Goal: Task Accomplishment & Management: Use online tool/utility

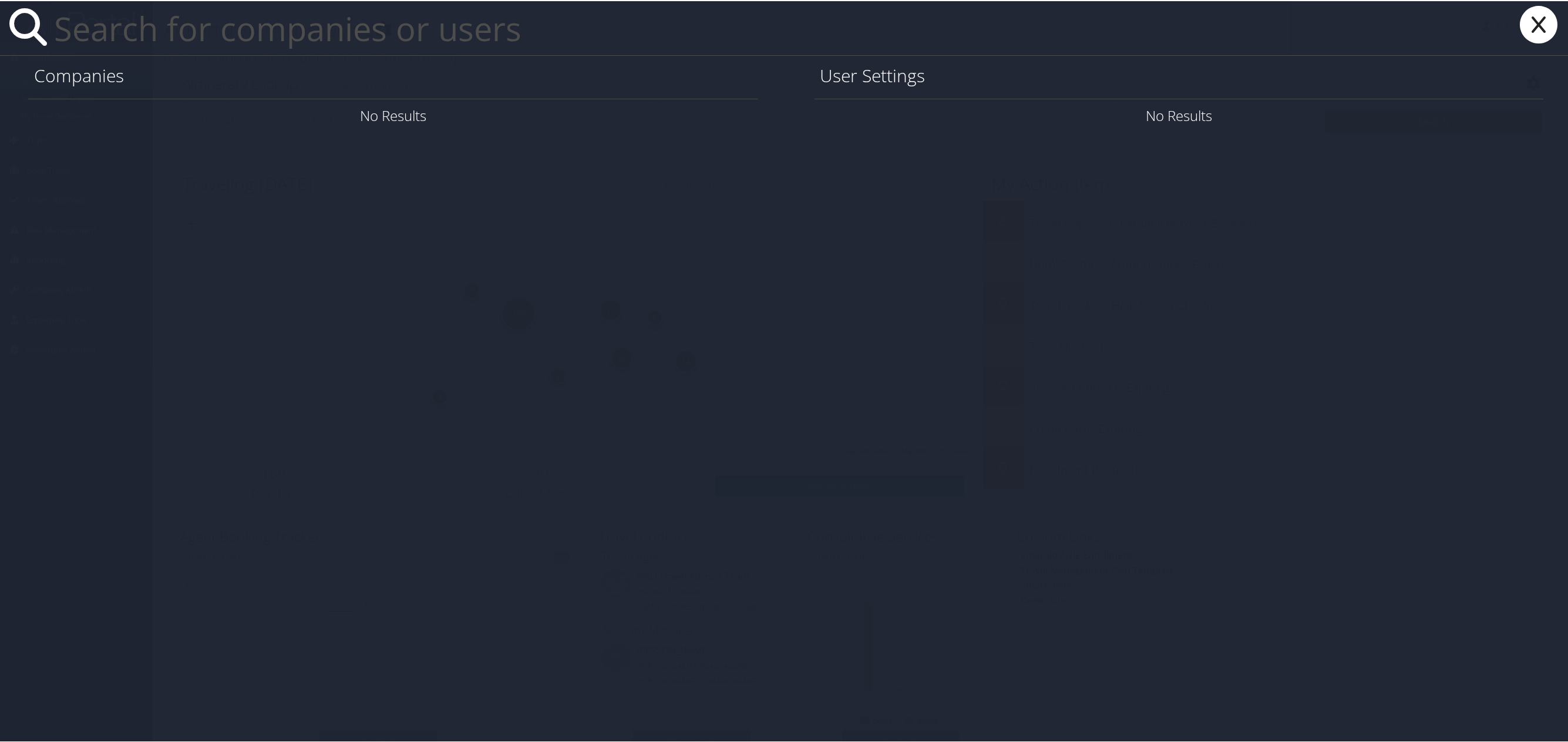
click at [181, 33] on input "text" at bounding box center [671, 27] width 1243 height 54
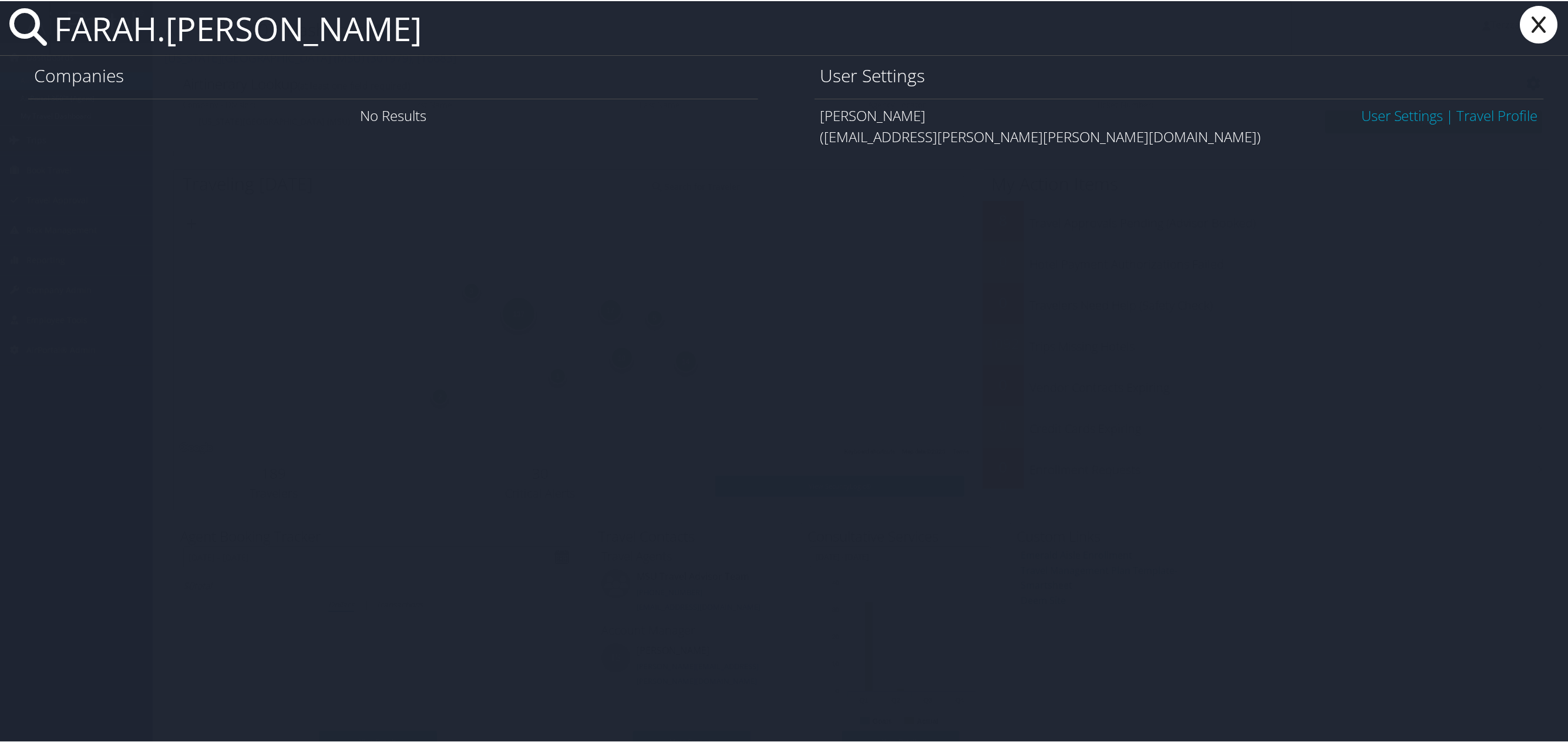
type input "FARAH.POPE"
click at [1377, 113] on link "User Settings" at bounding box center [1402, 115] width 82 height 20
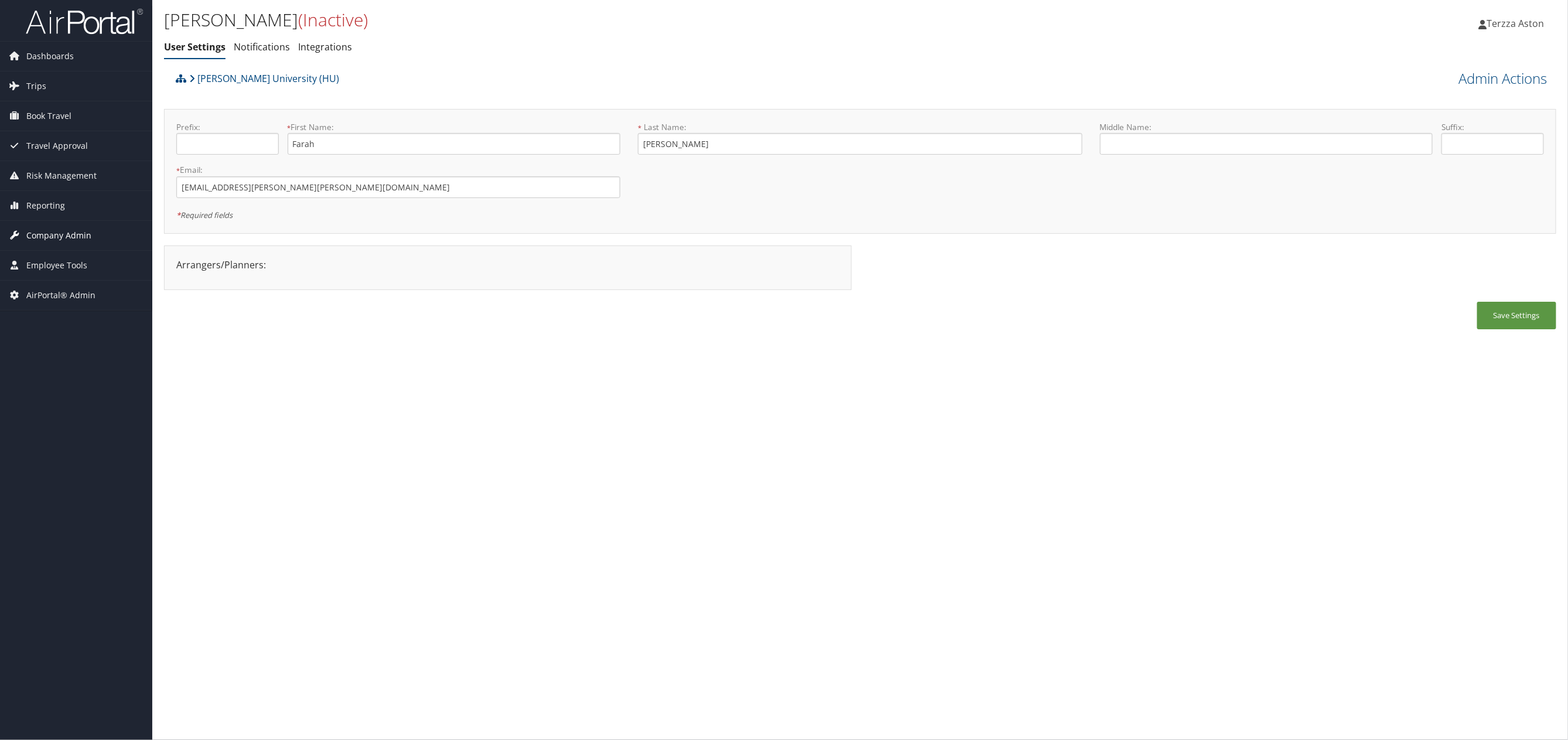
click at [66, 231] on span "Company Admin" at bounding box center [59, 236] width 65 height 29
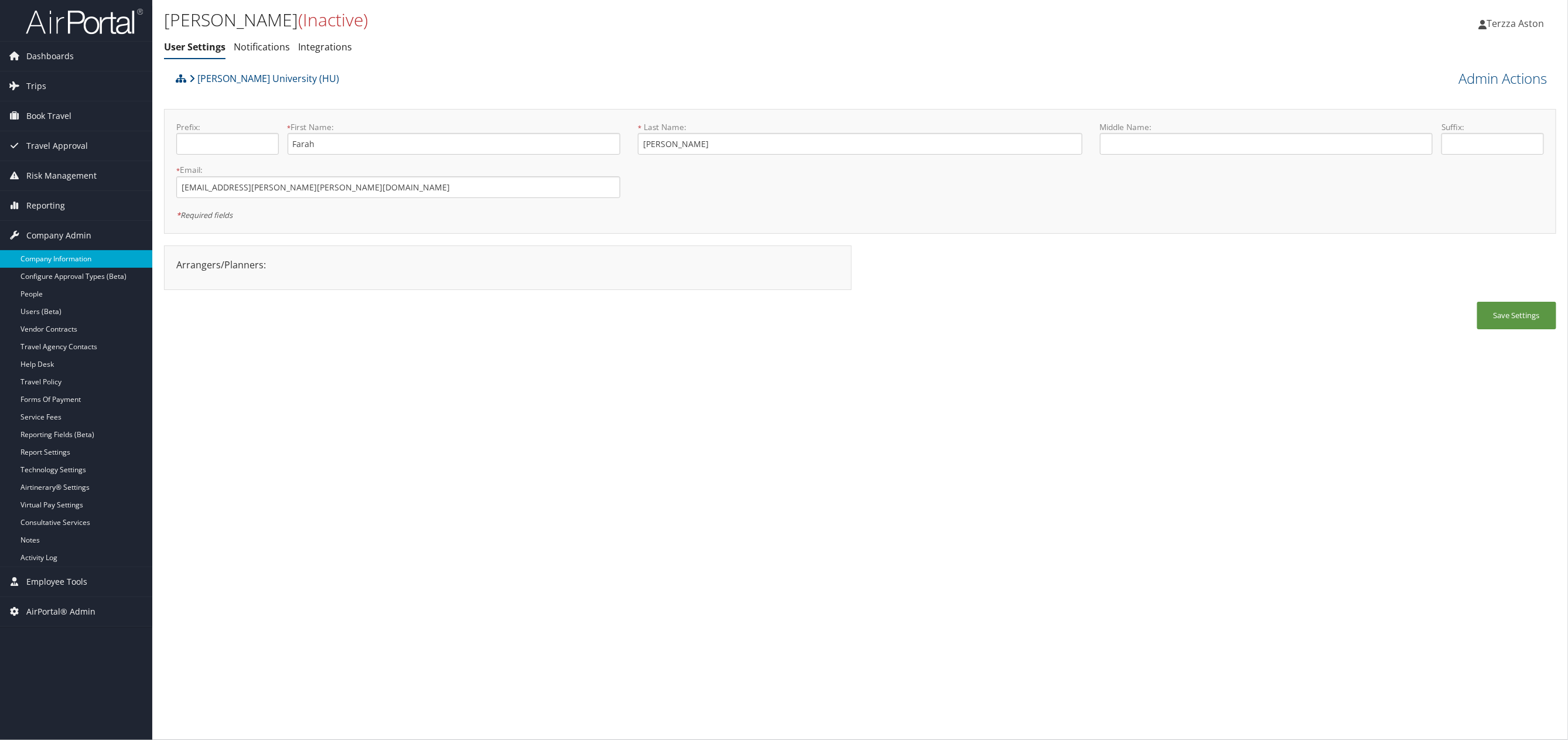
click at [70, 253] on link "Company Information" at bounding box center [76, 259] width 152 height 18
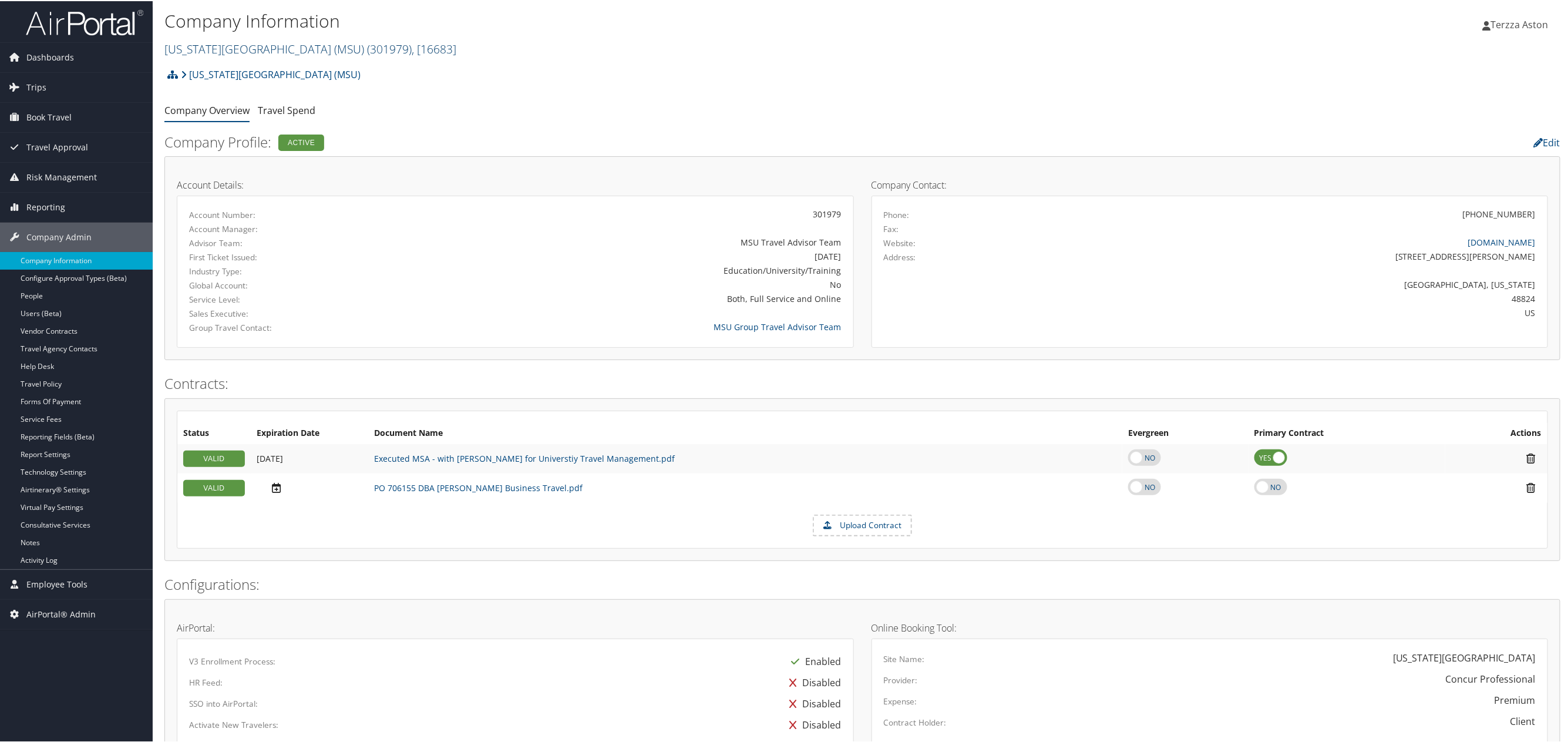
click at [223, 49] on link "[US_STATE][GEOGRAPHIC_DATA] (MSU) ( 301979 ) , [ 16683 ]" at bounding box center [310, 48] width 292 height 16
click at [220, 59] on input "search" at bounding box center [242, 69] width 154 height 22
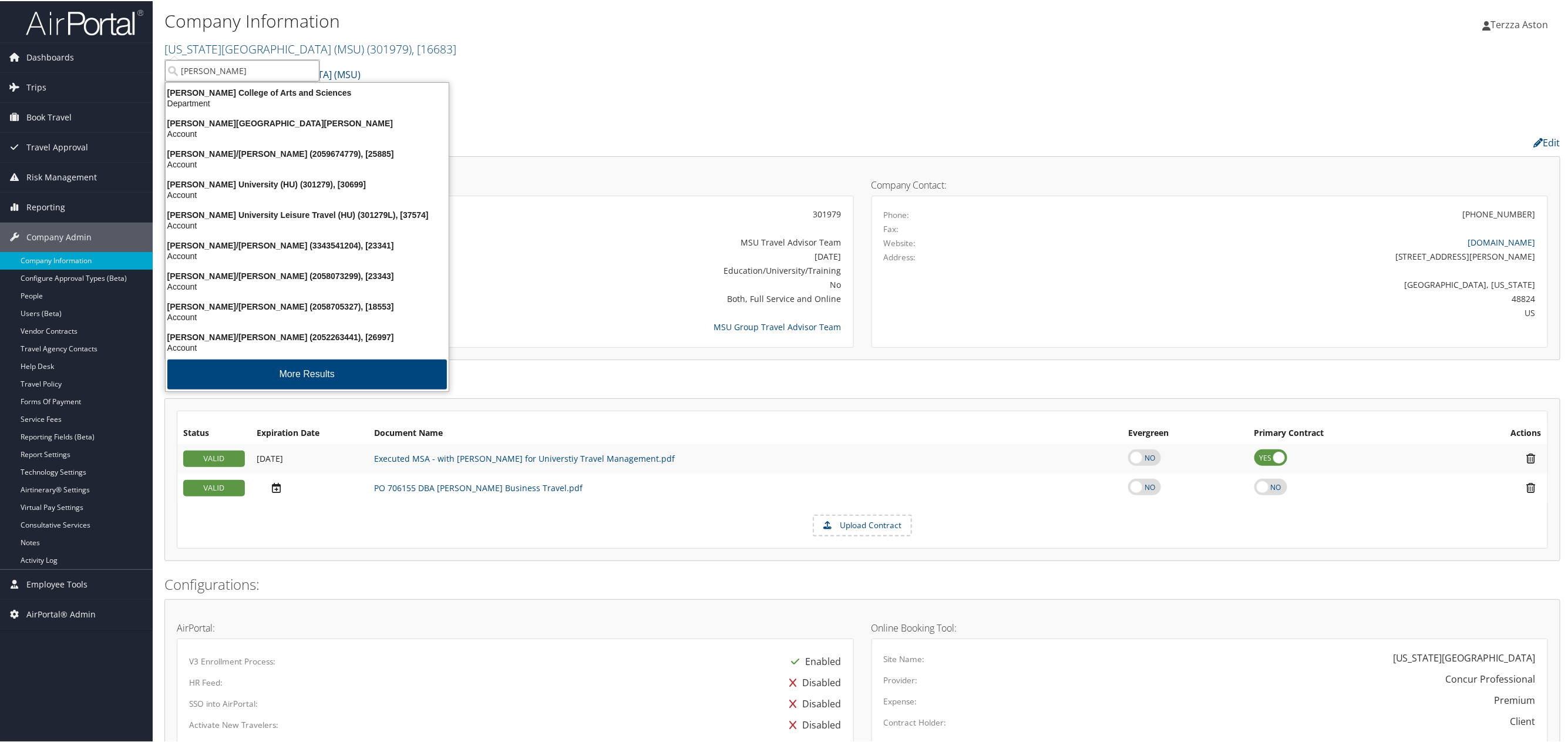
type input "[PERSON_NAME] un"
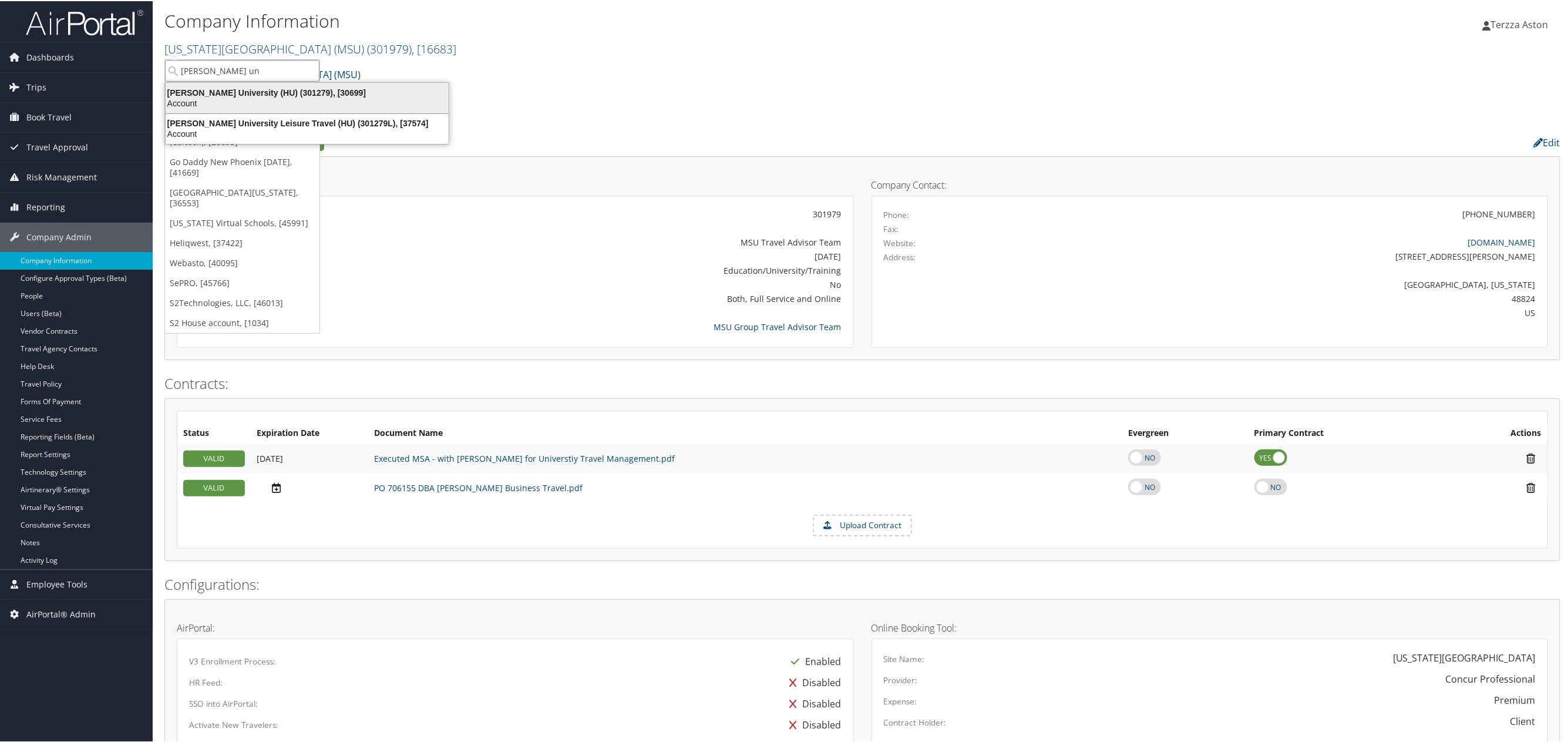
click at [239, 90] on div "Howard University (HU) (301279), [30699]" at bounding box center [307, 91] width 297 height 11
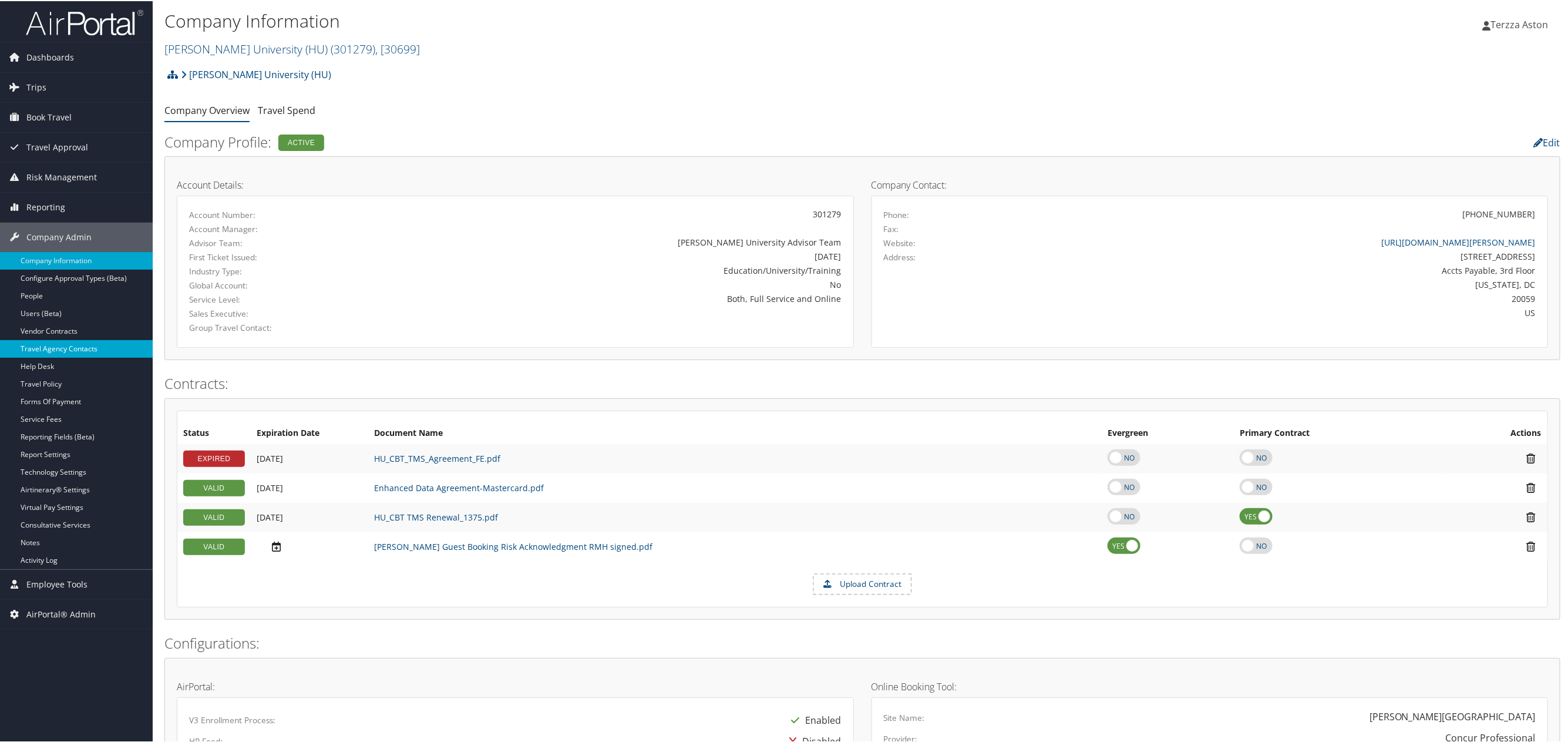
click at [84, 352] on link "Travel Agency Contacts" at bounding box center [76, 348] width 153 height 18
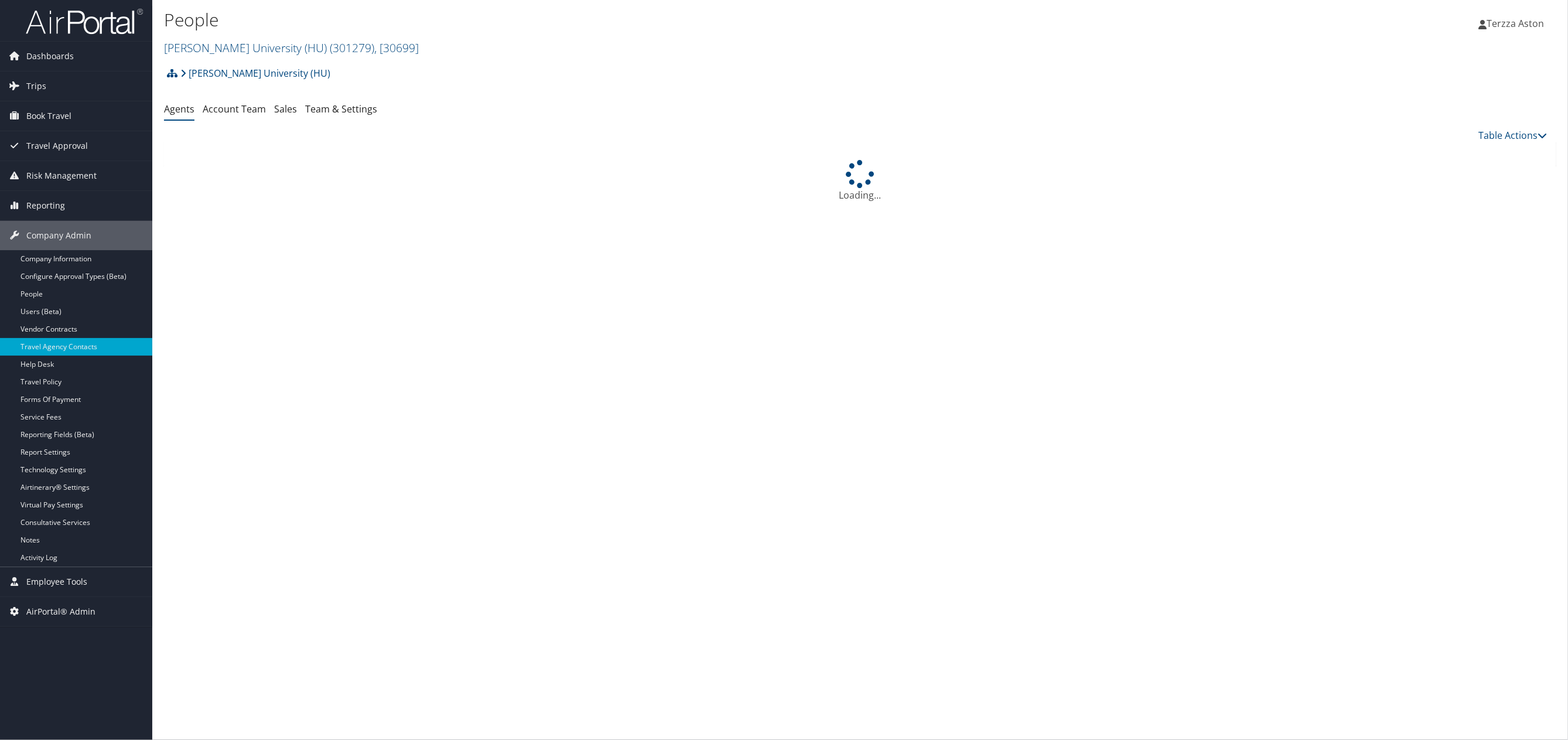
drag, startPoint x: 234, startPoint y: 110, endPoint x: 236, endPoint y: 166, distance: 56.0
click at [234, 110] on link "Account Team" at bounding box center [234, 109] width 63 height 13
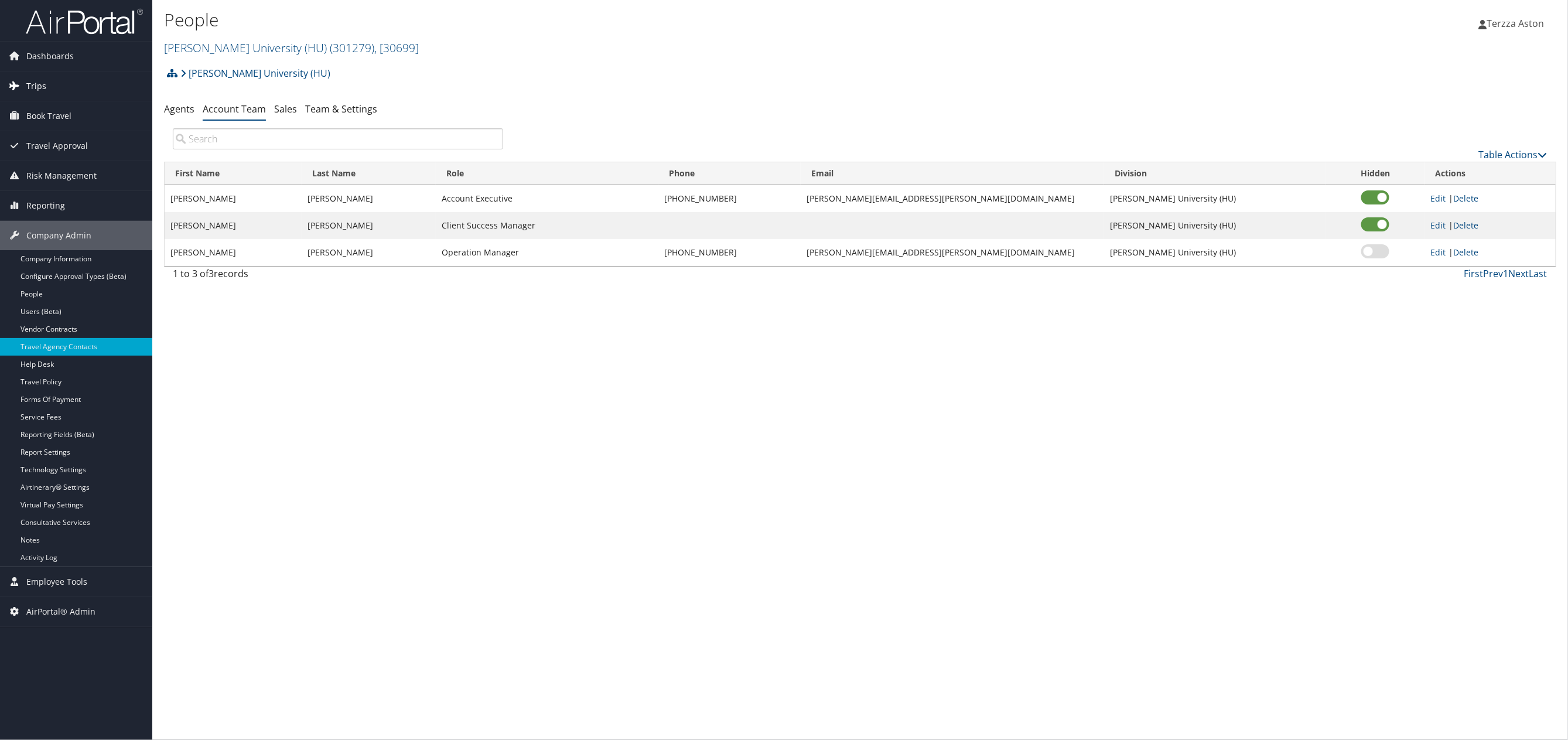
click at [50, 86] on link "Trips" at bounding box center [76, 86] width 152 height 29
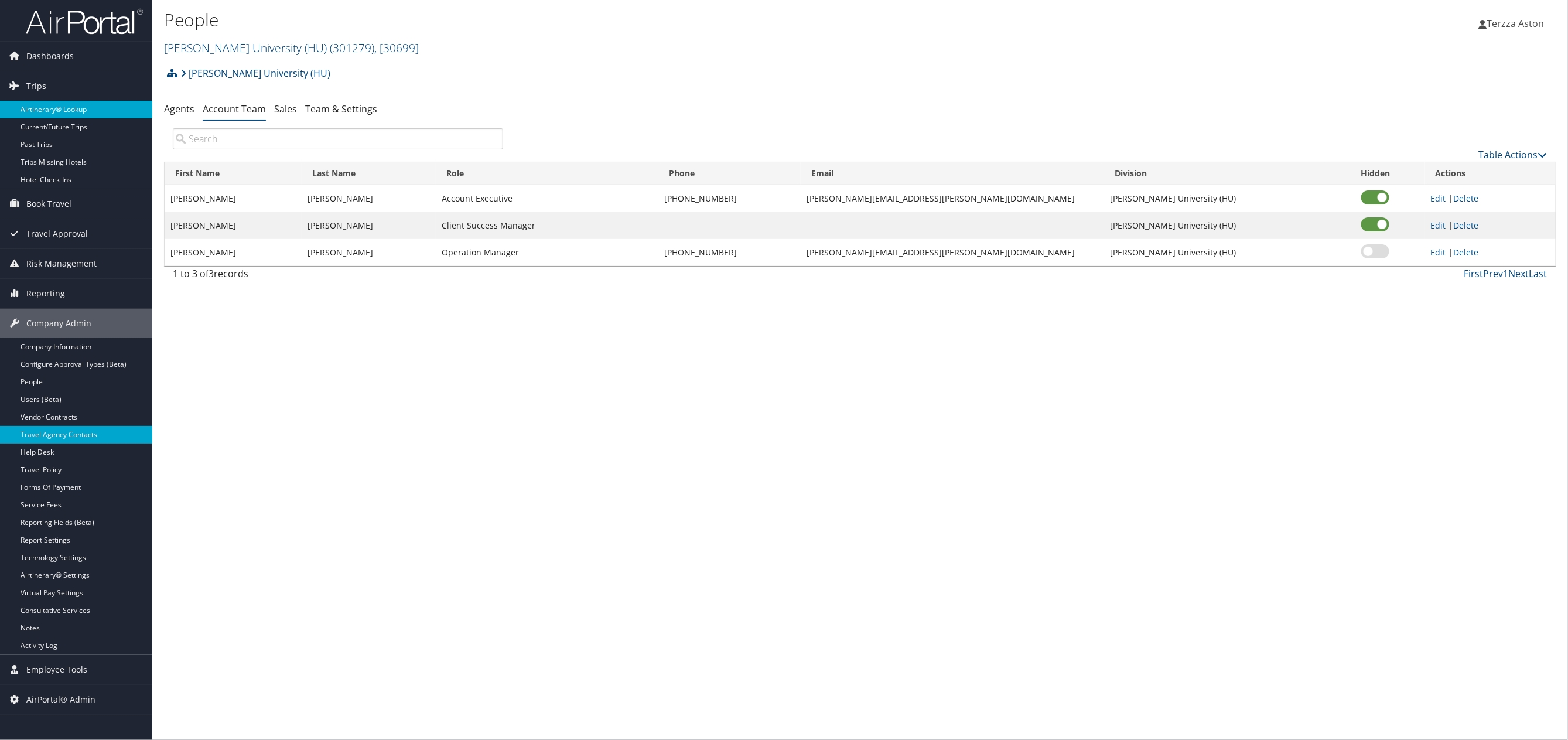
click at [56, 110] on link "Airtinerary® Lookup" at bounding box center [76, 109] width 152 height 18
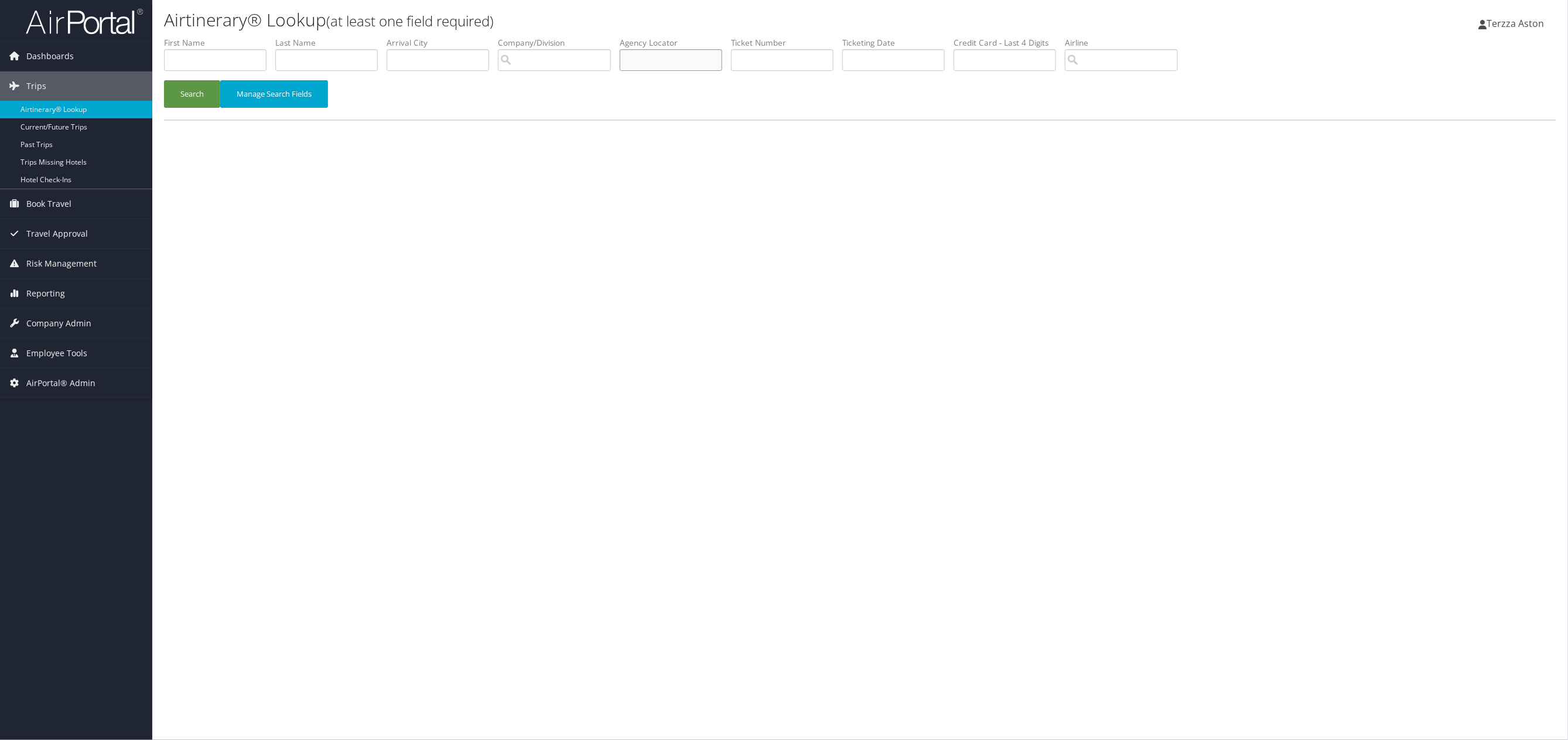
click at [661, 53] on input "text" at bounding box center [671, 60] width 103 height 22
type input "dkvxg5"
click at [164, 80] on button "Search" at bounding box center [191, 94] width 56 height 28
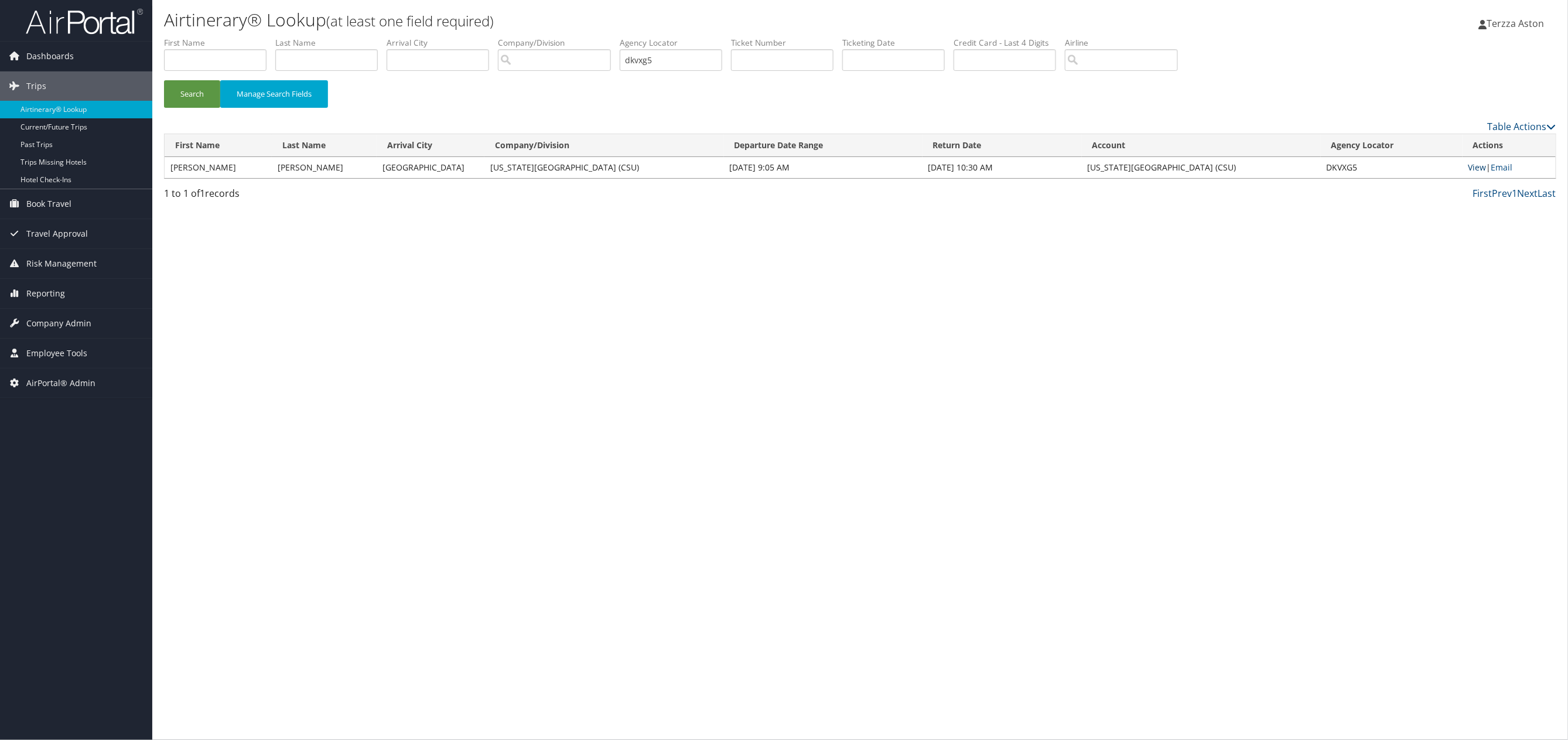
click at [1476, 164] on link "View" at bounding box center [1477, 168] width 18 height 11
drag, startPoint x: 693, startPoint y: 62, endPoint x: 472, endPoint y: 62, distance: 221.0
click at [475, 37] on ul "First Name Last Name Departure City Arrival City Company/Division Airport/City …" at bounding box center [860, 37] width 1392 height 0
paste input "5267310968410"
type input "5267310968410"
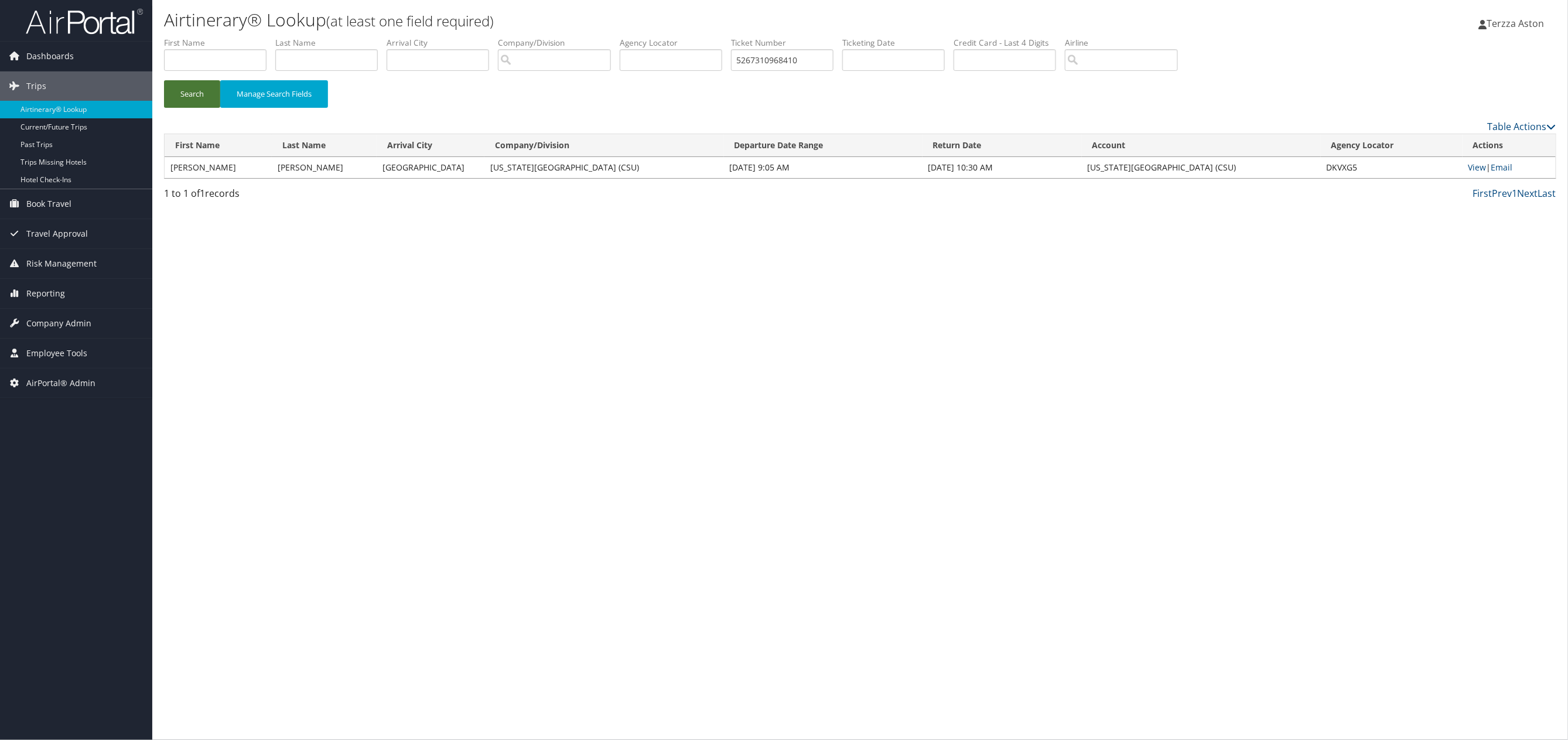
click at [187, 94] on button "Search" at bounding box center [191, 94] width 56 height 28
click at [185, 83] on button "Search" at bounding box center [191, 94] width 56 height 28
drag, startPoint x: 823, startPoint y: 50, endPoint x: 620, endPoint y: 62, distance: 203.4
click at [620, 37] on ul "First Name Last Name Departure City Arrival City Company/Division Airport/City …" at bounding box center [860, 37] width 1392 height 0
click at [650, 59] on input "text" at bounding box center [671, 60] width 103 height 22
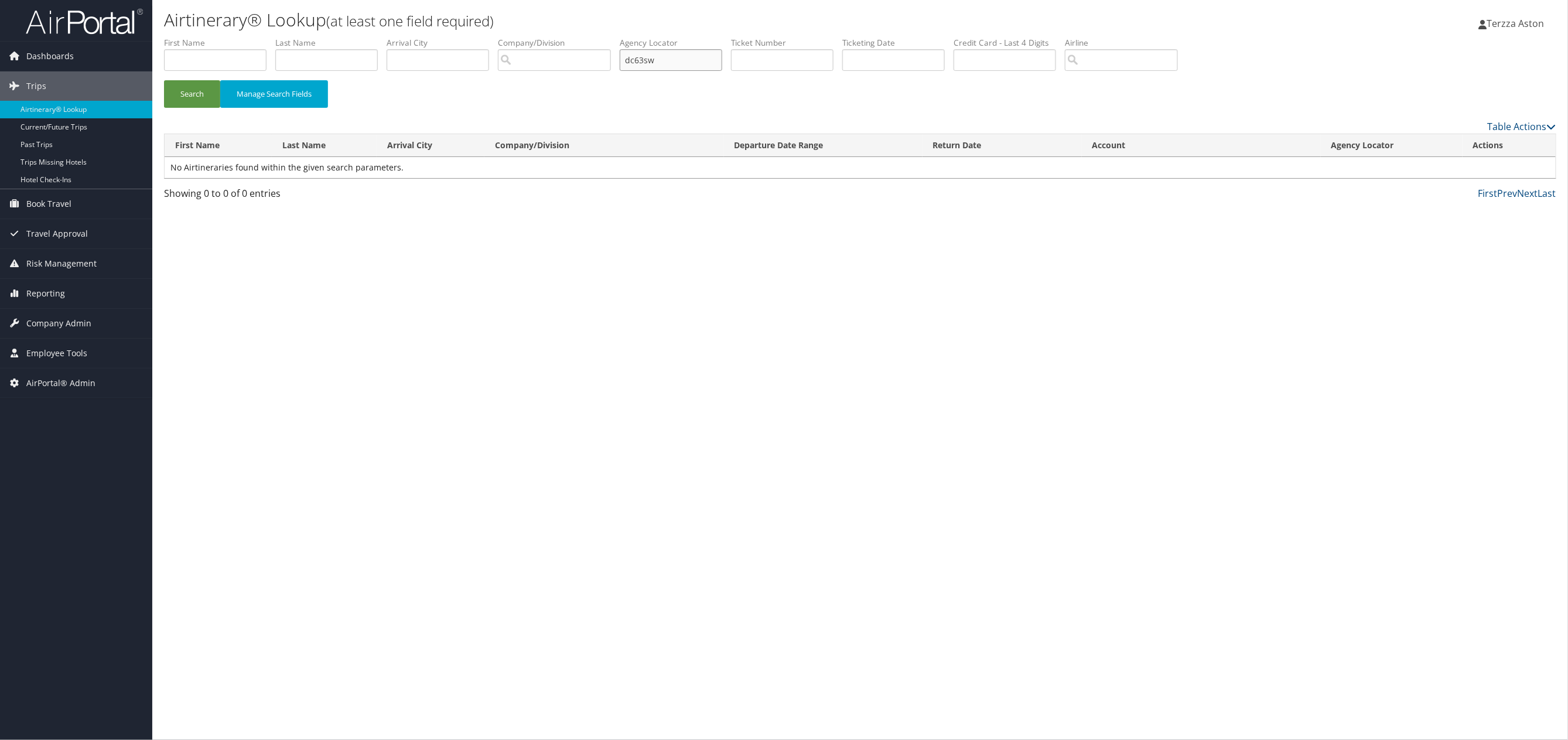
type input "dc63sw"
click at [164, 80] on button "Search" at bounding box center [191, 94] width 56 height 28
click at [1476, 165] on link "View" at bounding box center [1477, 168] width 18 height 11
click at [80, 321] on span "Company Admin" at bounding box center [59, 323] width 65 height 29
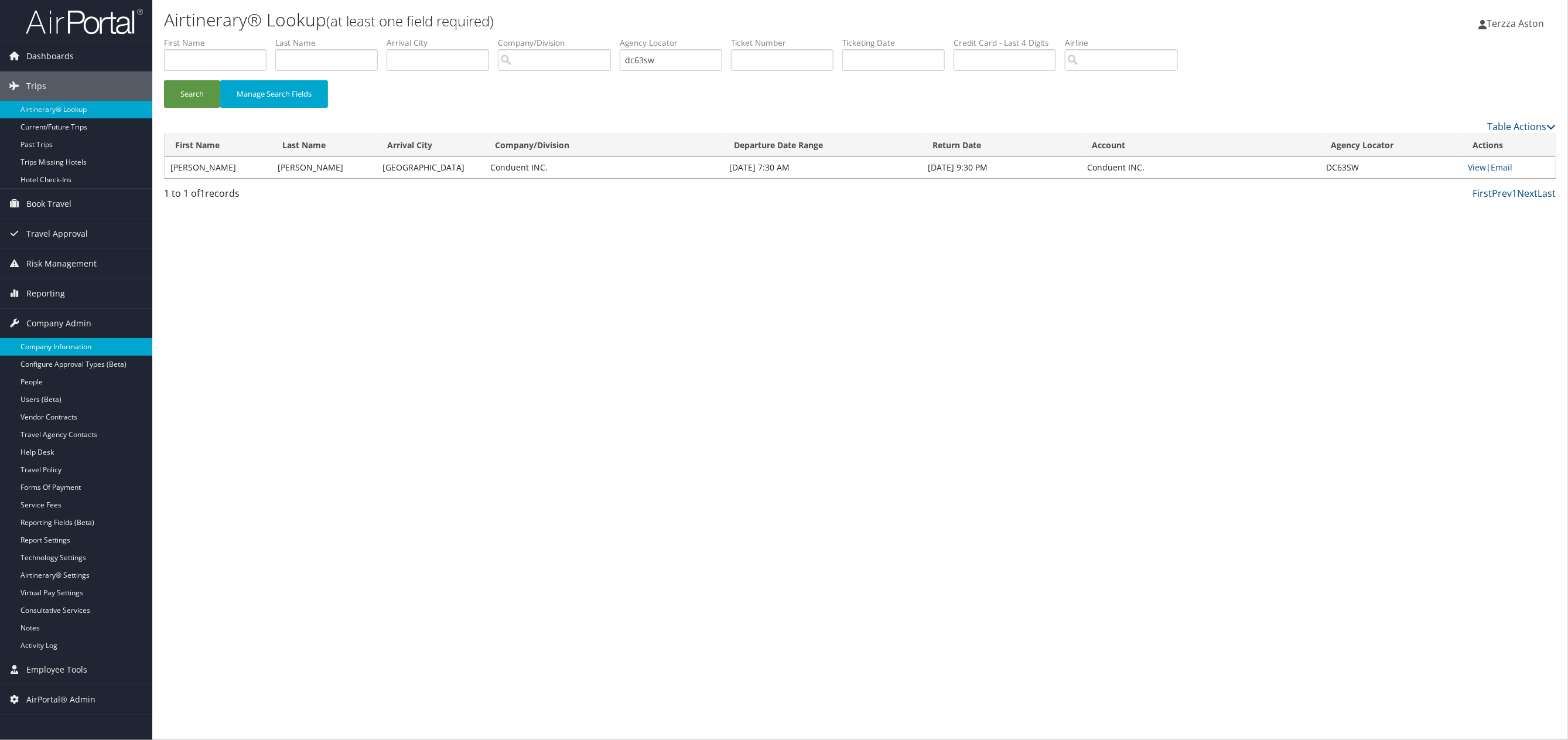
click at [56, 345] on link "Company Information" at bounding box center [76, 347] width 152 height 18
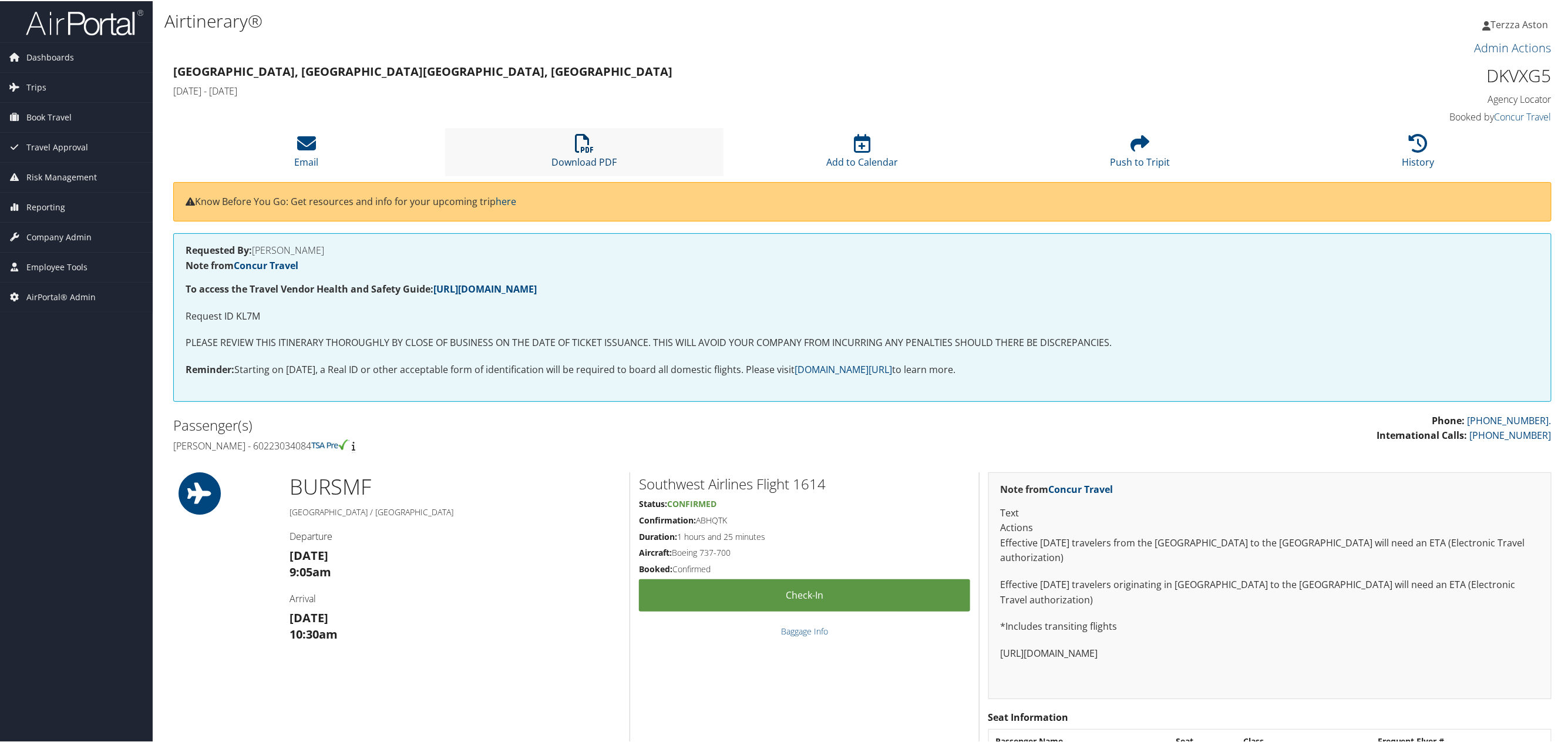
click at [591, 150] on icon at bounding box center [584, 141] width 19 height 19
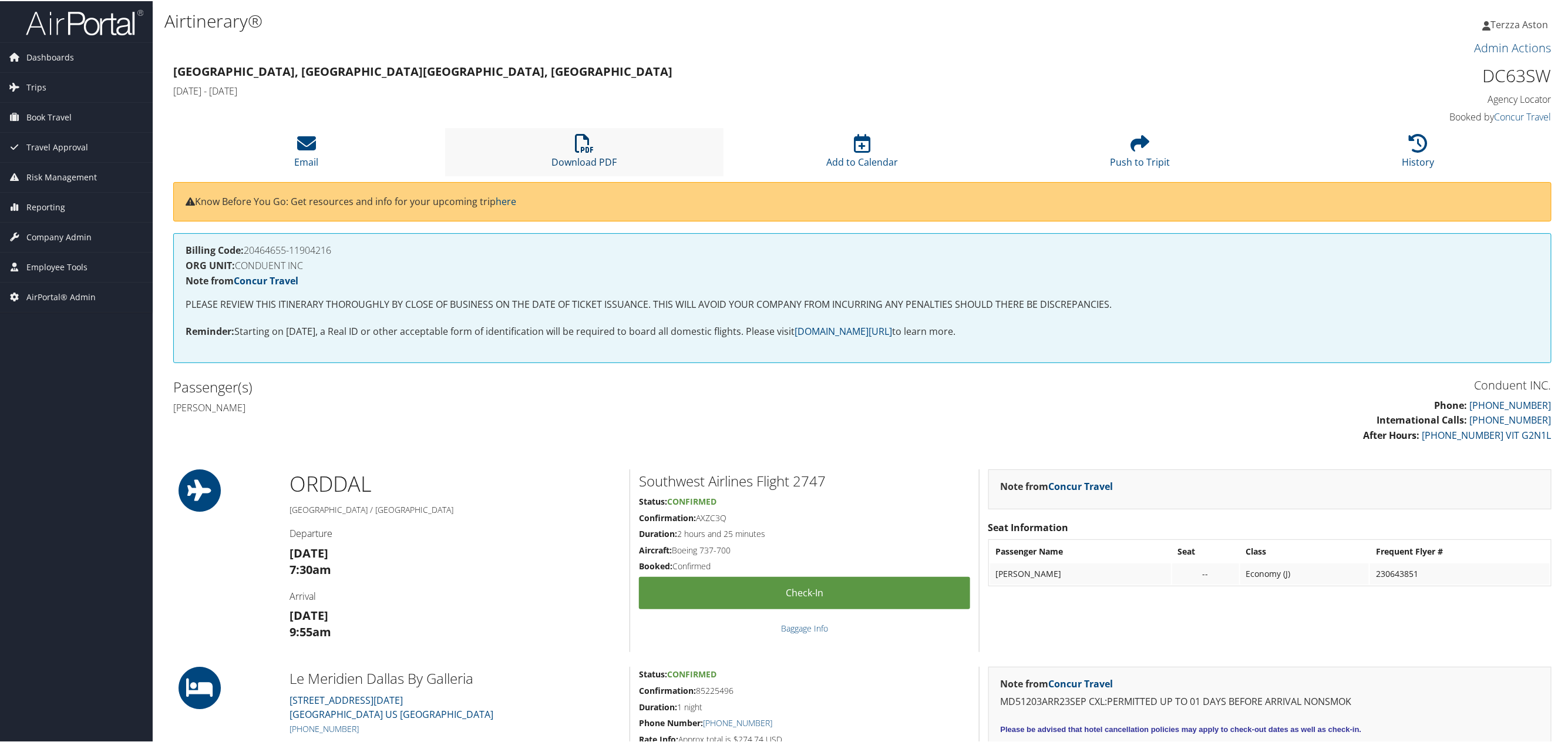
click at [583, 132] on icon at bounding box center [584, 141] width 19 height 19
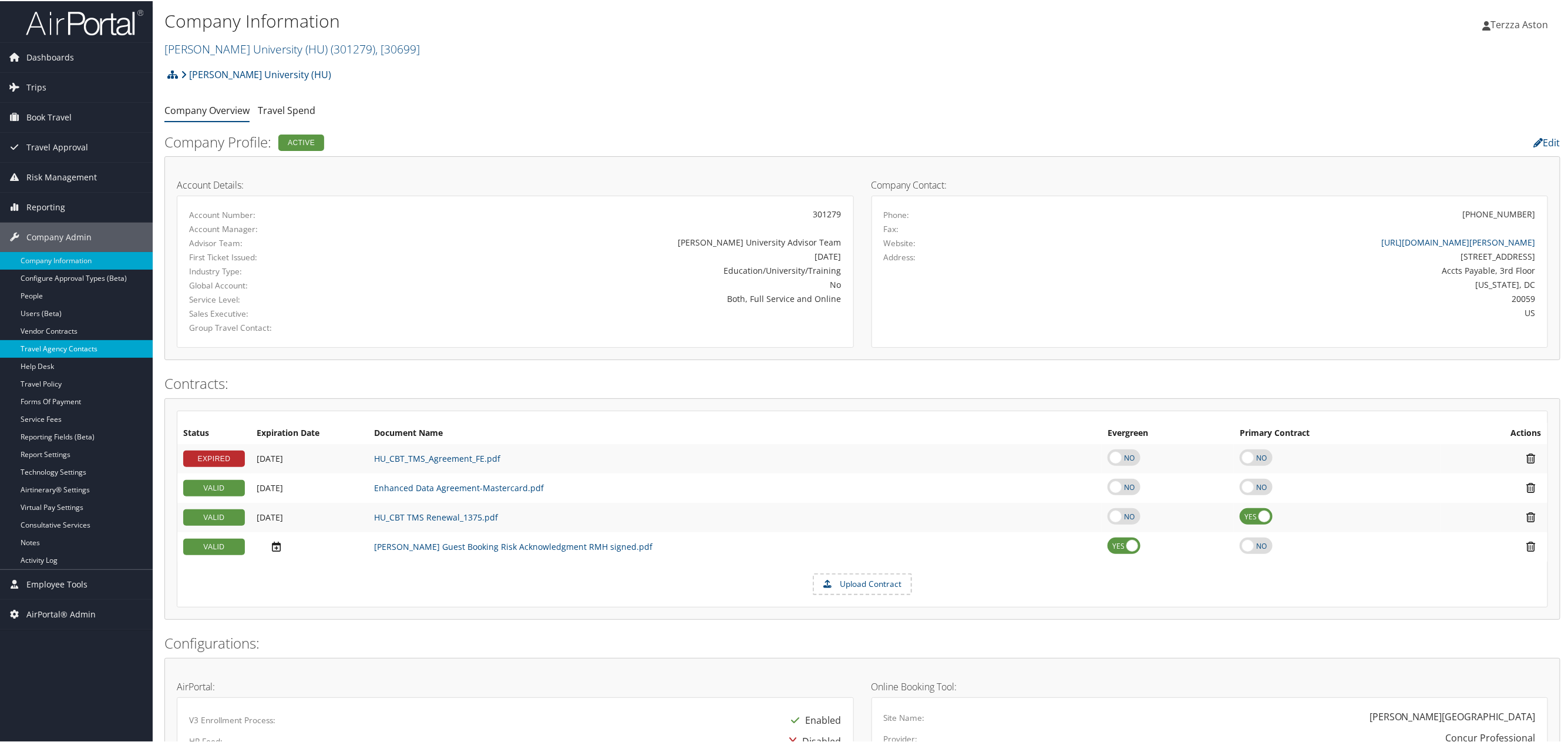
click at [69, 349] on link "Travel Agency Contacts" at bounding box center [76, 348] width 153 height 18
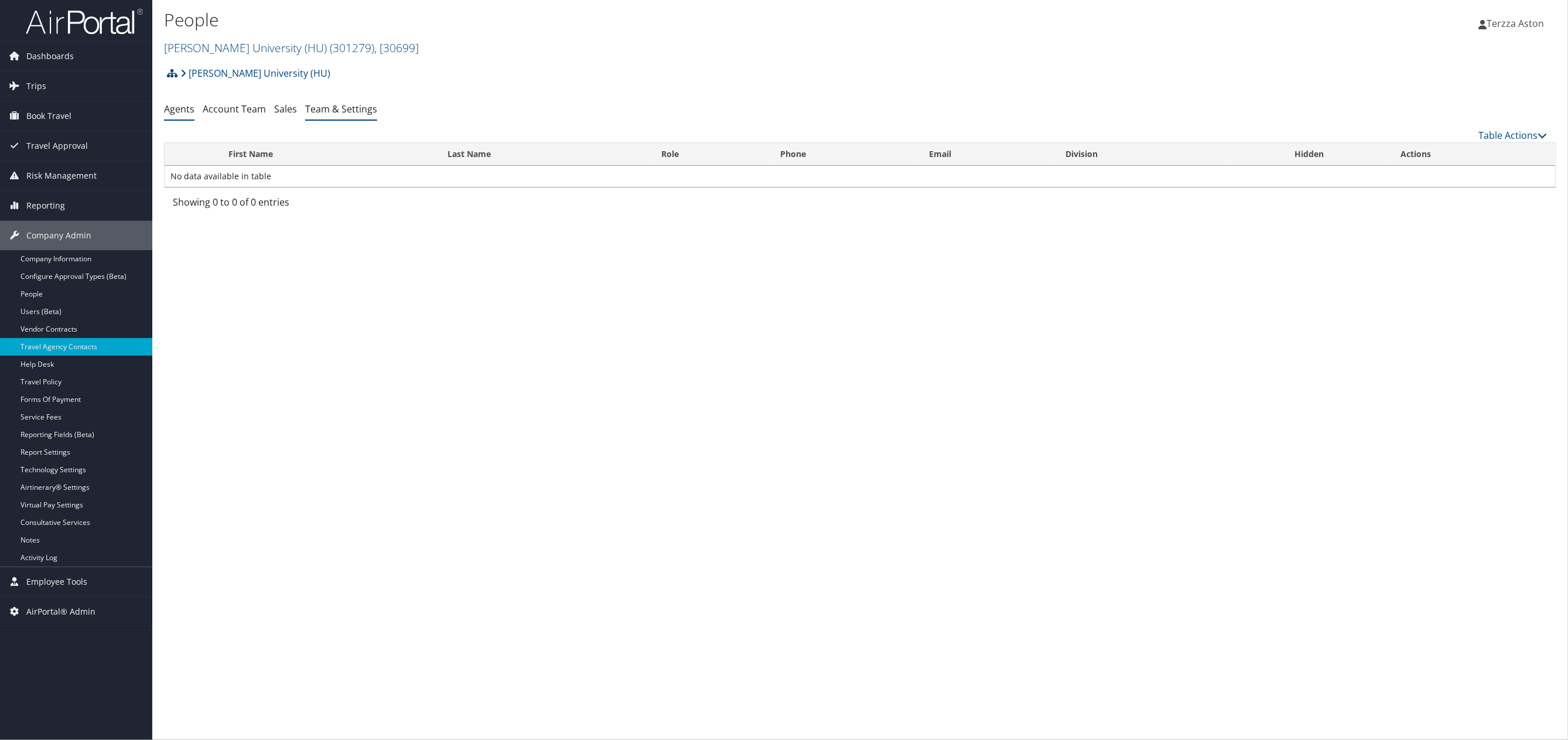
click at [341, 105] on link "Team & Settings" at bounding box center [341, 109] width 72 height 13
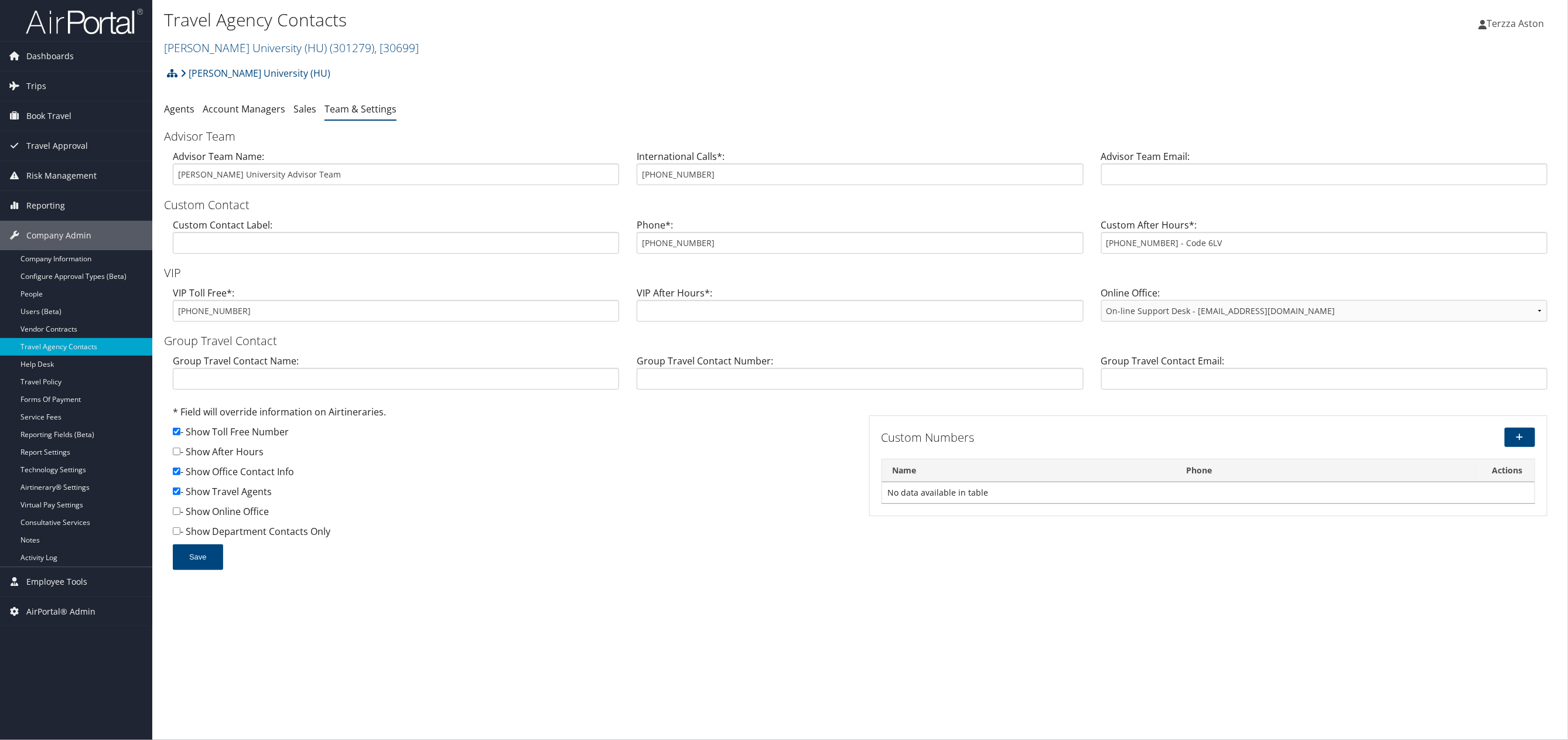
click at [259, 37] on h2 "[PERSON_NAME] University (HU) ( 301279 ) , [ 30699 ]" at bounding box center [628, 47] width 929 height 20
click at [66, 274] on link "Configure Approval Types (Beta)" at bounding box center [76, 276] width 152 height 18
